Goal: Task Accomplishment & Management: Manage account settings

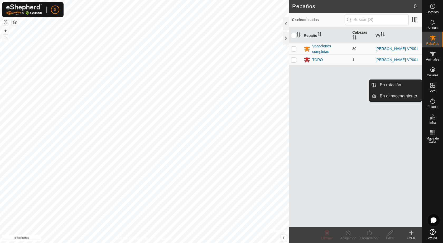
click at [431, 89] on font "VVs" at bounding box center [432, 91] width 6 height 4
click at [405, 99] on link "En almacenamiento" at bounding box center [398, 96] width 45 height 11
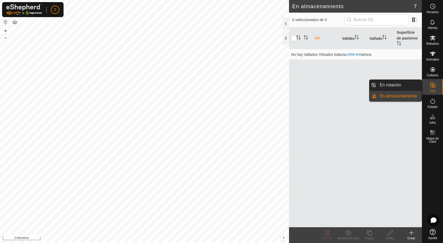
click at [432, 86] on icon at bounding box center [432, 85] width 5 height 5
click at [398, 86] on link "En rotación" at bounding box center [398, 85] width 45 height 11
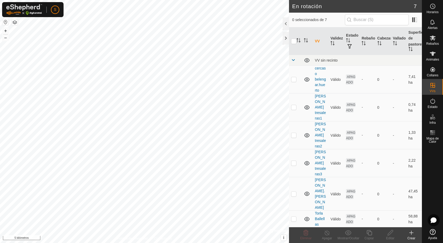
click at [293, 239] on p-checkbox at bounding box center [293, 241] width 5 height 4
checkbox input "true"
click at [308, 239] on icon at bounding box center [307, 242] width 6 height 6
click at [6, 23] on button "button" at bounding box center [5, 22] width 6 height 6
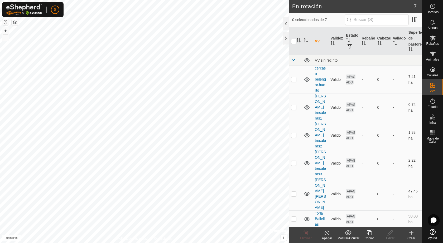
click at [369, 233] on icon at bounding box center [369, 233] width 7 height 6
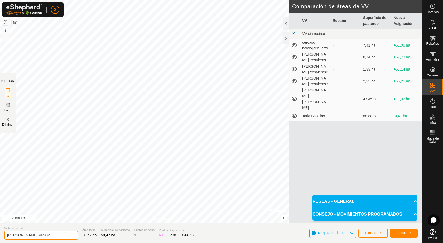
click at [43, 237] on input "torla balellas-VP002" at bounding box center [41, 235] width 74 height 9
type input "[PERSON_NAME].[PERSON_NAME]"
click at [397, 235] on button "Guardar" at bounding box center [404, 233] width 28 height 9
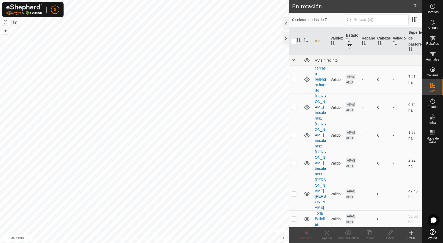
click at [284, 41] on div at bounding box center [286, 38] width 6 height 13
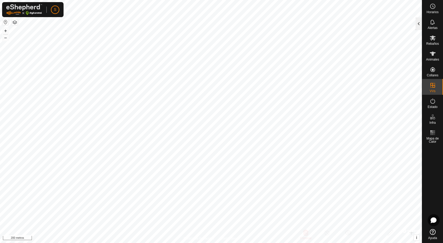
click at [418, 23] on div at bounding box center [418, 23] width 6 height 13
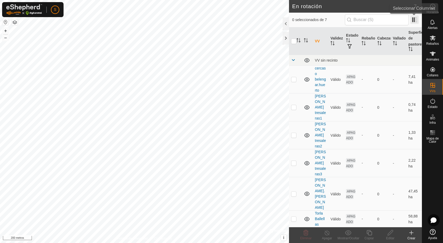
click at [414, 22] on span at bounding box center [414, 20] width 8 height 8
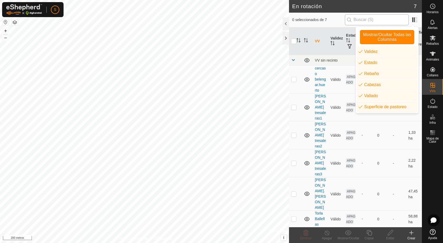
drag, startPoint x: 411, startPoint y: 14, endPoint x: 386, endPoint y: 19, distance: 24.9
click at [410, 15] on div "0 seleccionados de 7" at bounding box center [355, 19] width 127 height 11
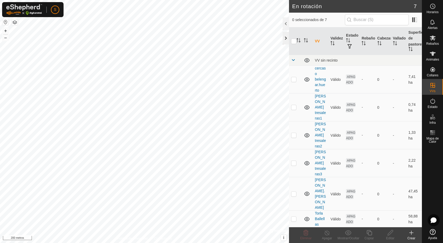
click at [284, 40] on div at bounding box center [286, 38] width 6 height 13
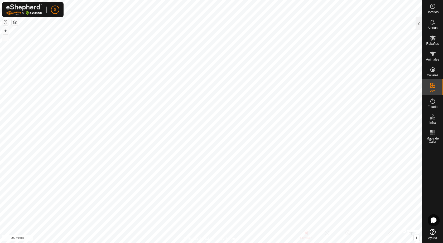
click at [41, 12] on img at bounding box center [24, 9] width 36 height 11
click at [82, 44] on link "Sesión cerrada" at bounding box center [79, 41] width 52 height 8
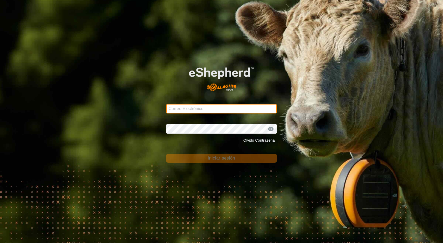
type input "[PERSON_NAME][EMAIL_ADDRESS][DOMAIN_NAME]"
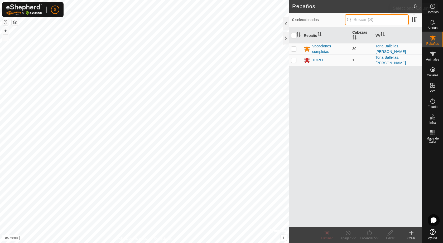
drag, startPoint x: 410, startPoint y: 25, endPoint x: 386, endPoint y: 67, distance: 48.6
click at [386, 67] on div "0 seleccionados Rebaño [PERSON_NAME] Vacaciones completas 30 [PERSON_NAME]. [PE…" at bounding box center [355, 120] width 133 height 215
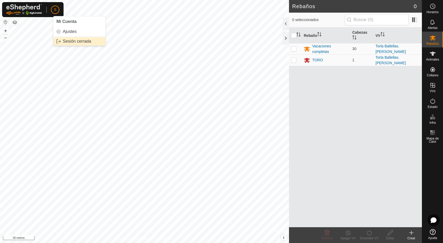
click at [81, 41] on link "Sesión cerrada" at bounding box center [79, 41] width 52 height 8
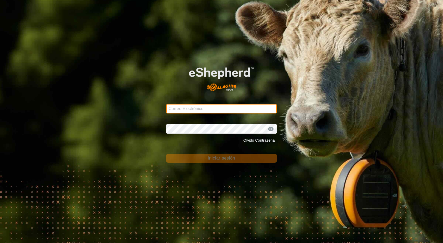
type input "[PERSON_NAME][EMAIL_ADDRESS][DOMAIN_NAME]"
